Goal: Task Accomplishment & Management: Use online tool/utility

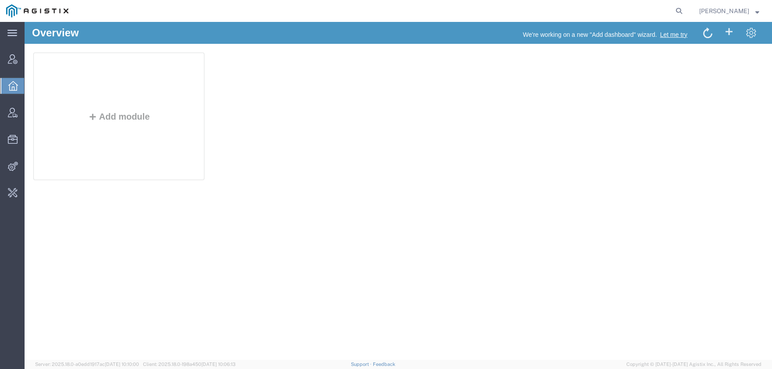
click at [687, 17] on form at bounding box center [680, 11] width 14 height 22
click at [685, 14] on icon at bounding box center [679, 11] width 12 height 12
type input "OFFLINE@PGW"
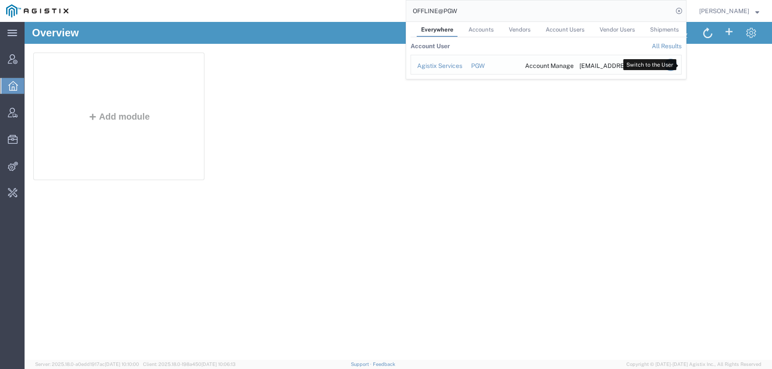
click at [677, 68] on icon "Search Results" at bounding box center [671, 65] width 12 height 12
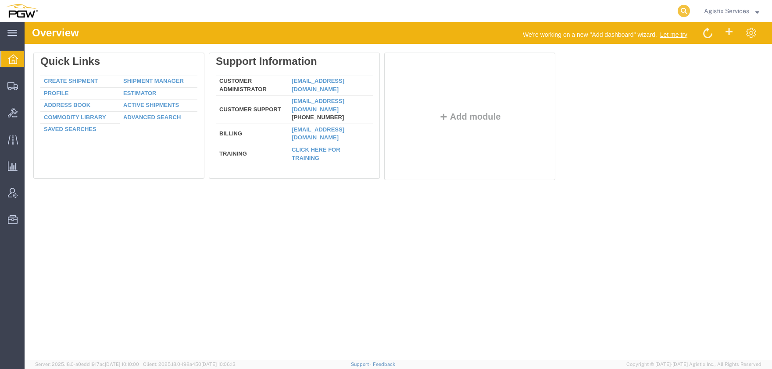
click at [681, 13] on icon at bounding box center [684, 11] width 12 height 12
paste input "56714409"
type input "56714409"
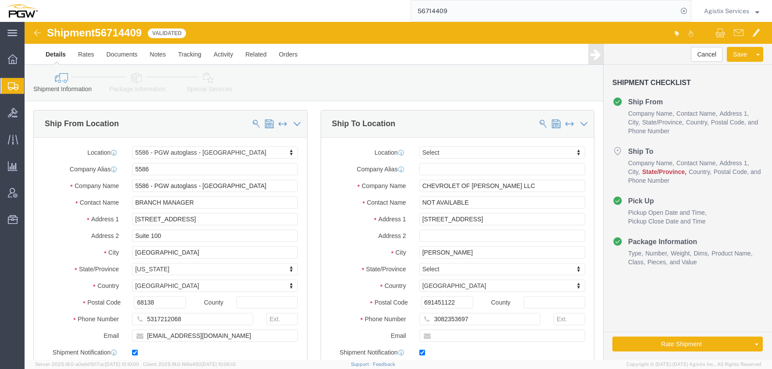
select select "28387"
select select
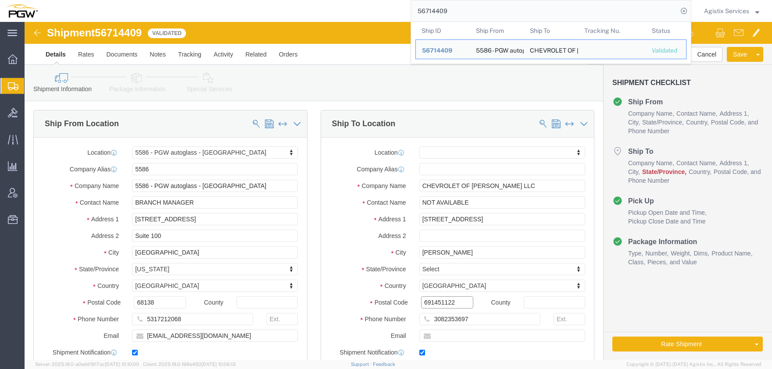
drag, startPoint x: 417, startPoint y: 284, endPoint x: 547, endPoint y: 284, distance: 129.9
click input "691451122"
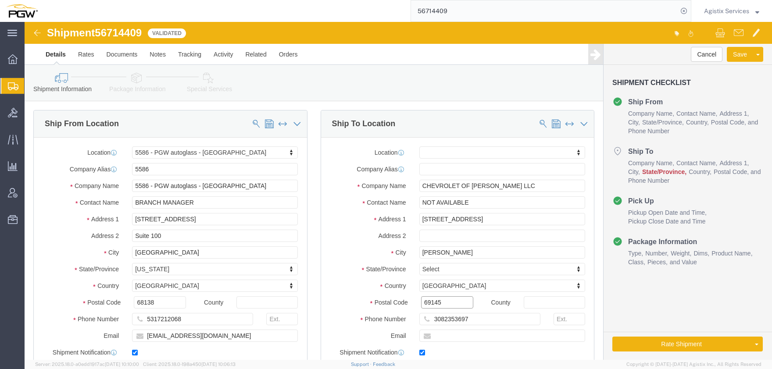
type input "69145"
select select
drag, startPoint x: 423, startPoint y: 197, endPoint x: 354, endPoint y: 197, distance: 68.4
click input "601 W HWY 30"
click body "Shipment 56714409 Validated Details Rates Documents Notes Tracking Activity Rel…"
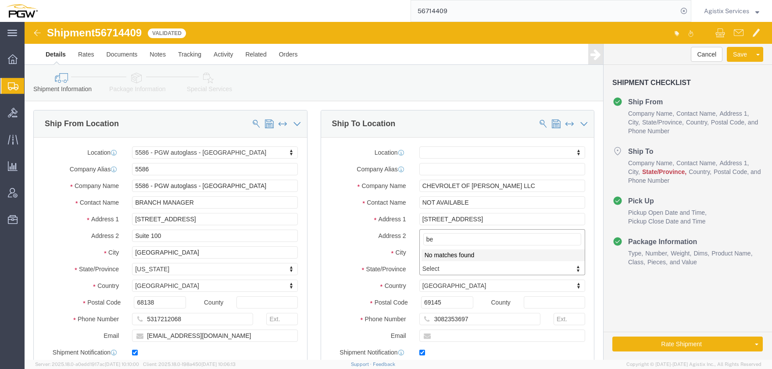
type input "b"
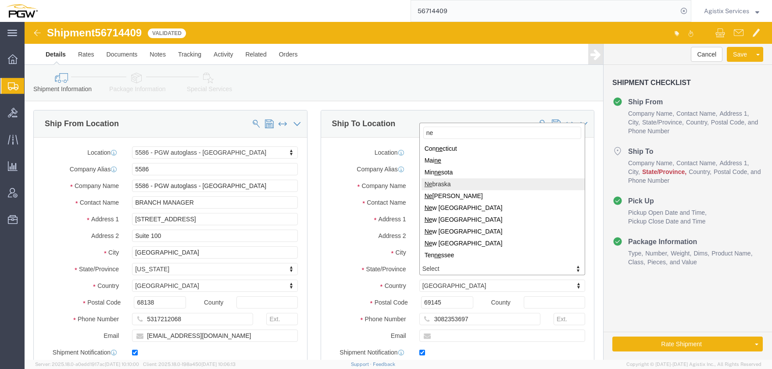
type input "ne"
select select
select select "NE"
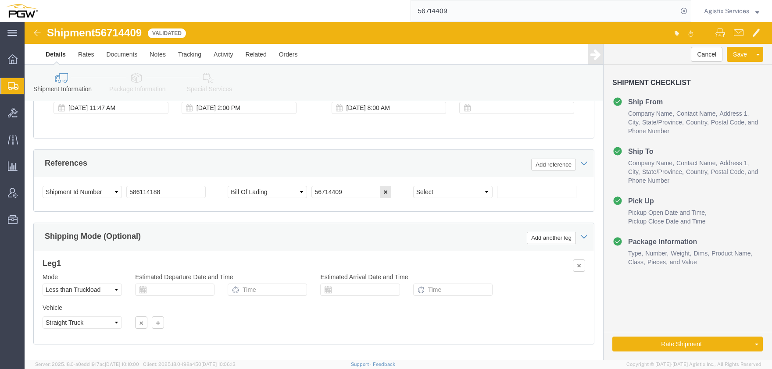
scroll to position [553, 0]
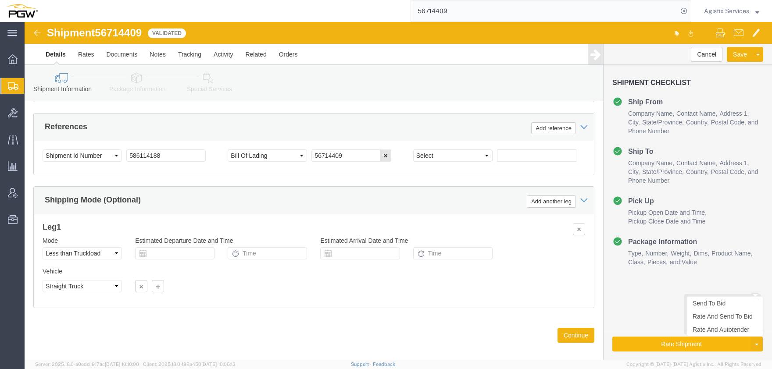
click button "Rate Shipment"
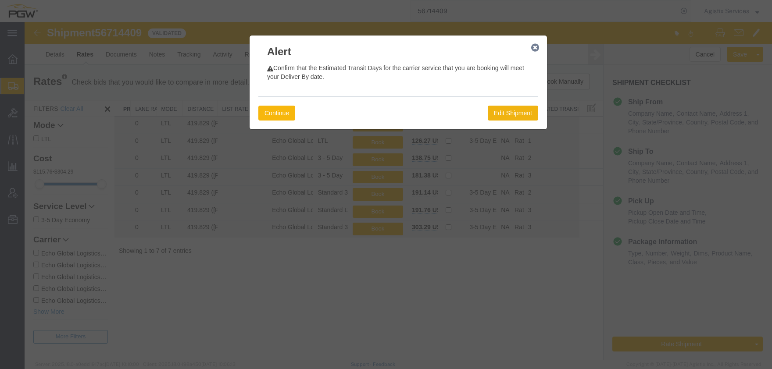
click at [272, 107] on button "Continue" at bounding box center [276, 113] width 37 height 15
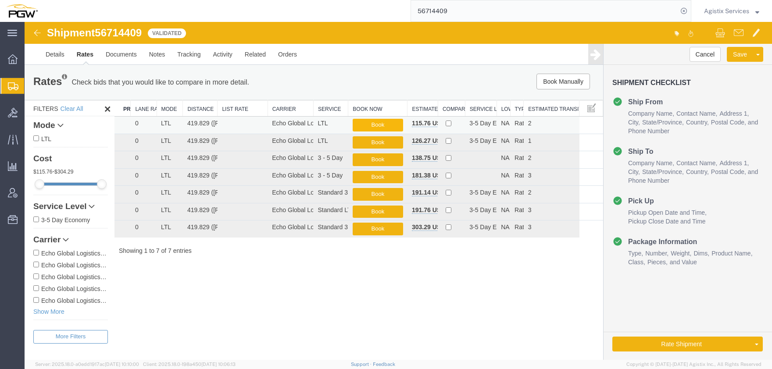
click at [372, 124] on button "Book" at bounding box center [378, 125] width 50 height 13
